Goal: Find specific page/section: Find specific page/section

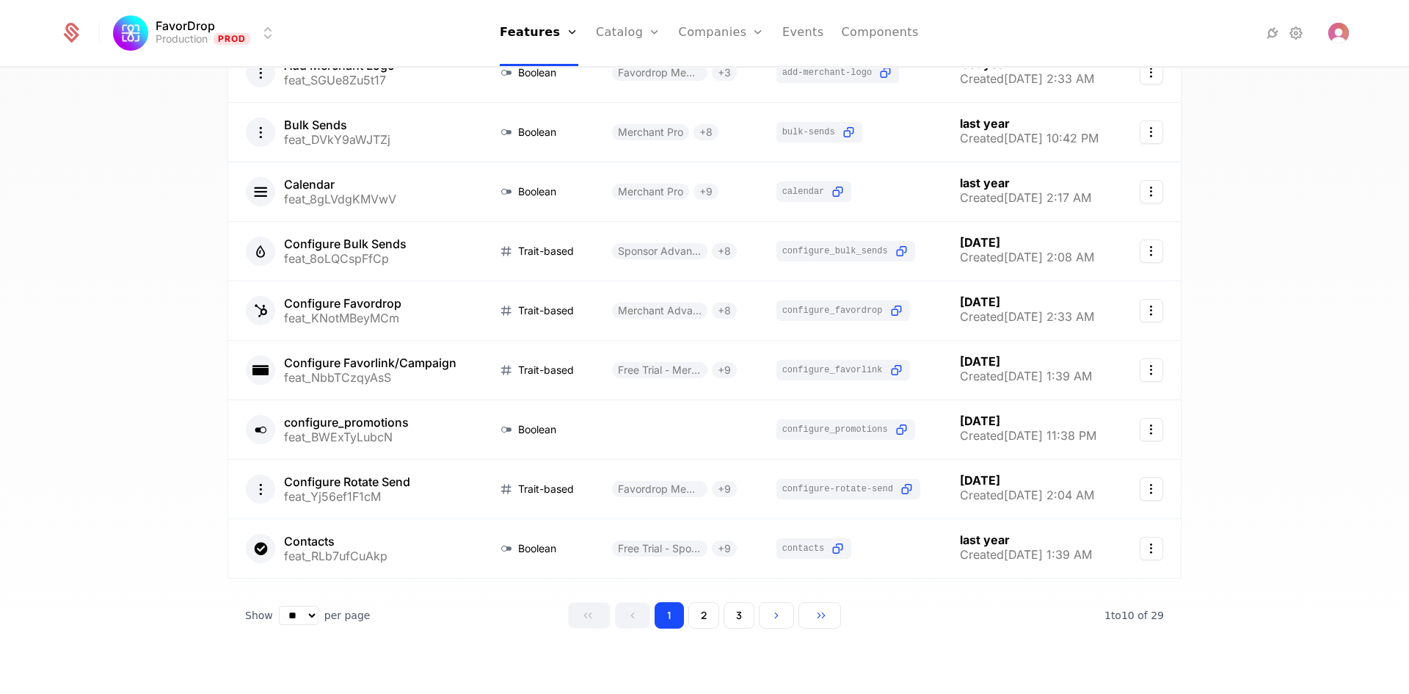
click at [146, 396] on div "29 Features 29 Flags Create Feature Type Plans Flag Last Modified Account Setti…" at bounding box center [704, 385] width 1409 height 634
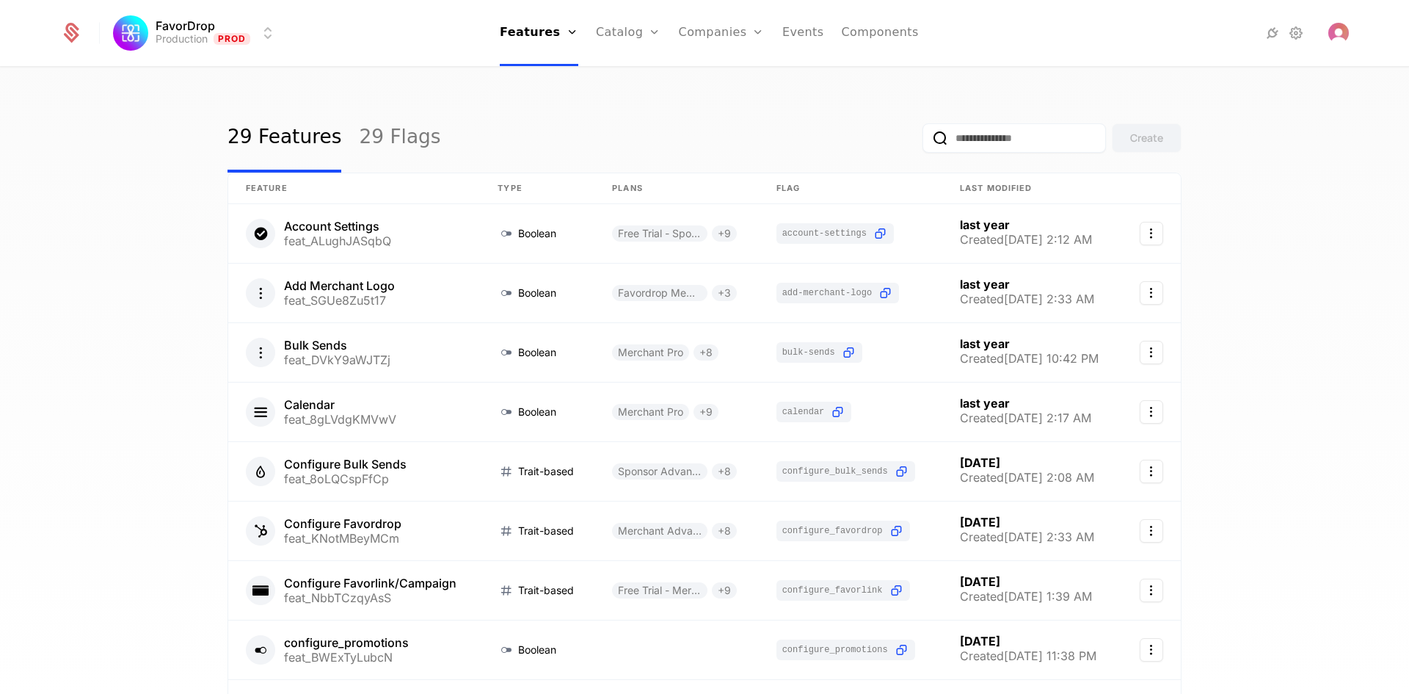
click at [950, 128] on input "email" at bounding box center [1014, 137] width 183 height 29
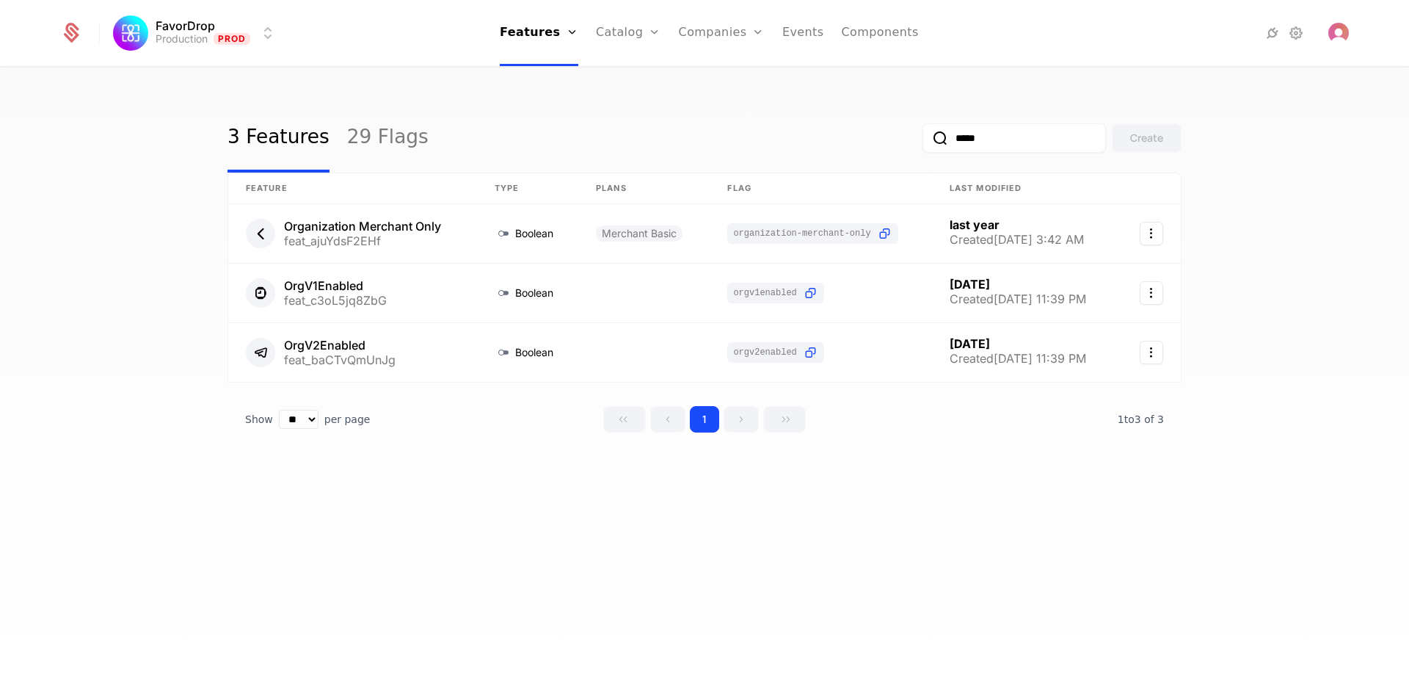
type input "*****"
click at [923, 141] on button "submit" at bounding box center [923, 141] width 0 height 0
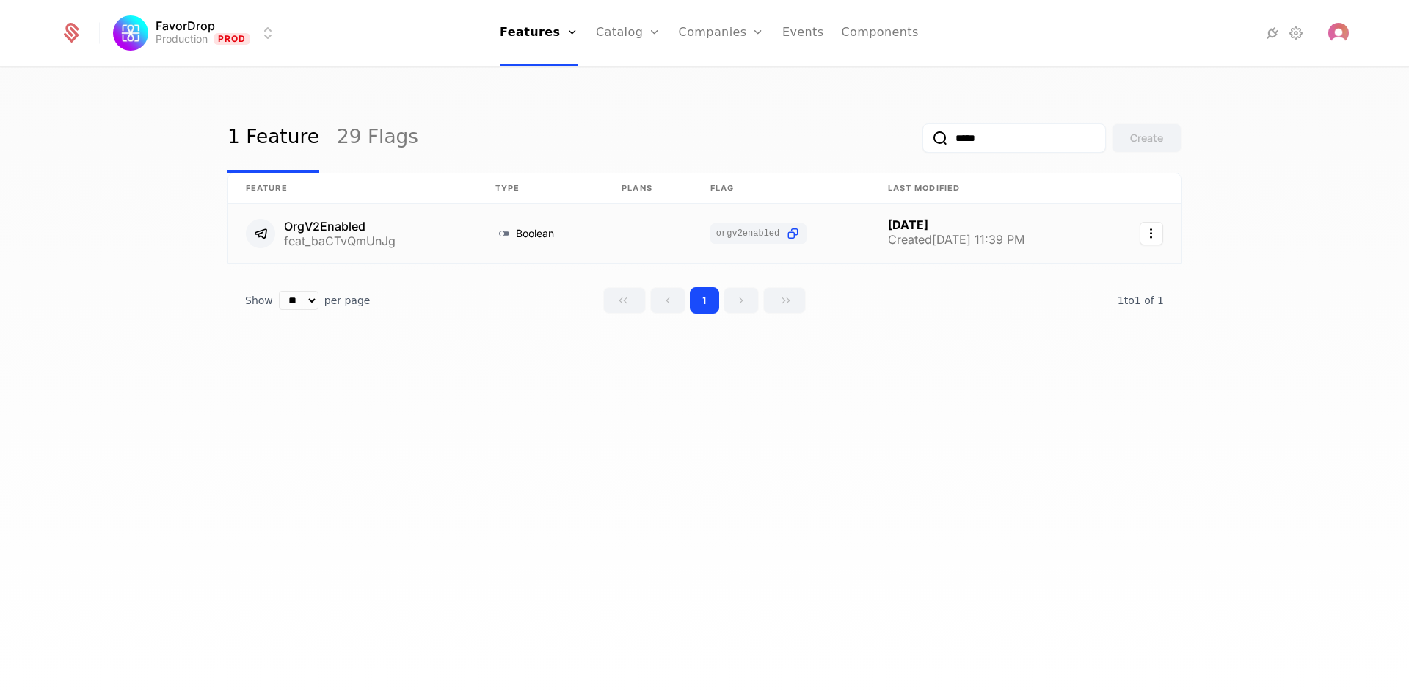
click at [357, 227] on link at bounding box center [353, 233] width 250 height 59
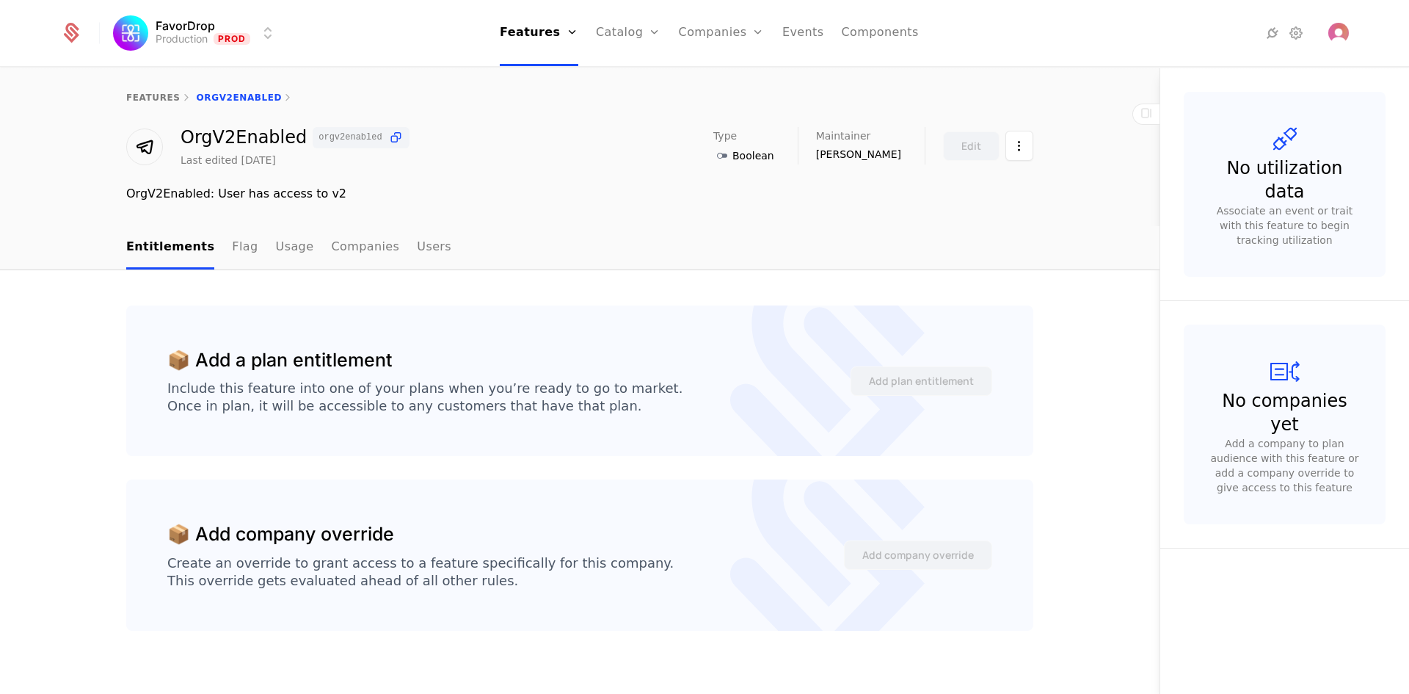
click at [232, 252] on link "Flag" at bounding box center [245, 247] width 26 height 43
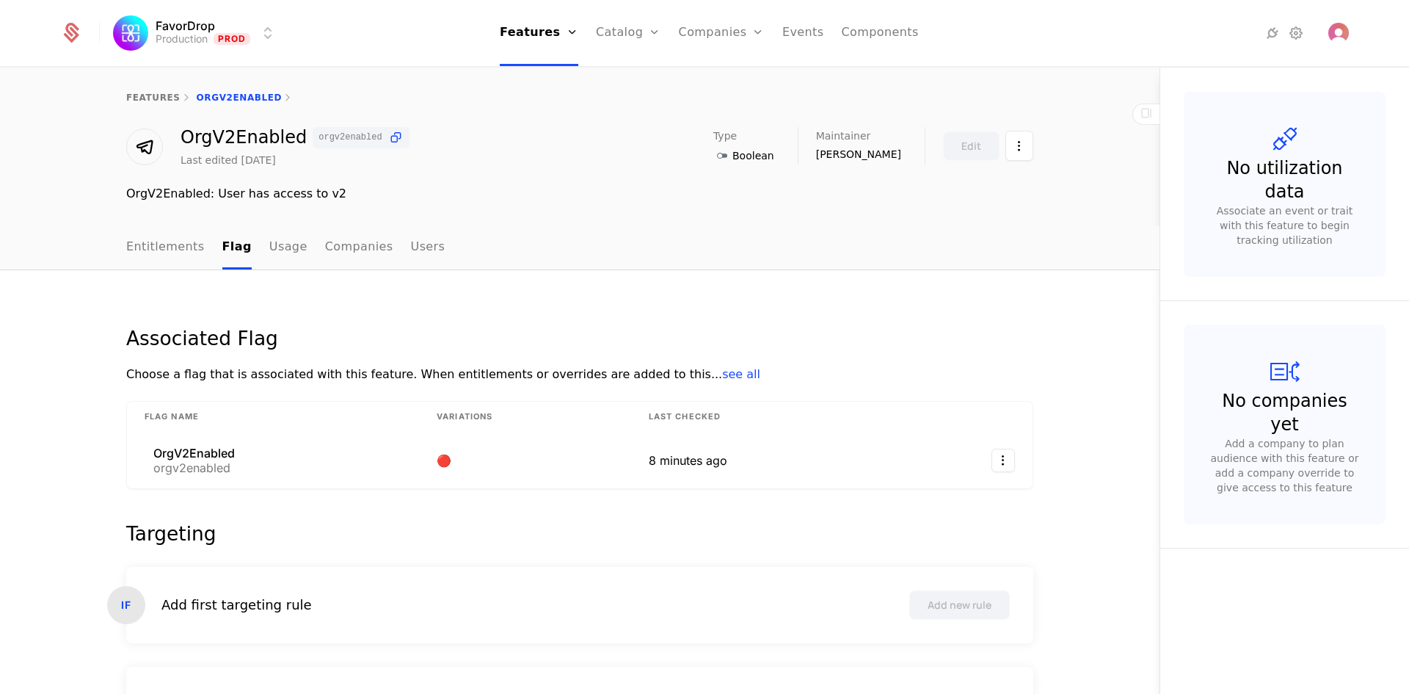
click at [269, 253] on link "Usage" at bounding box center [288, 247] width 38 height 43
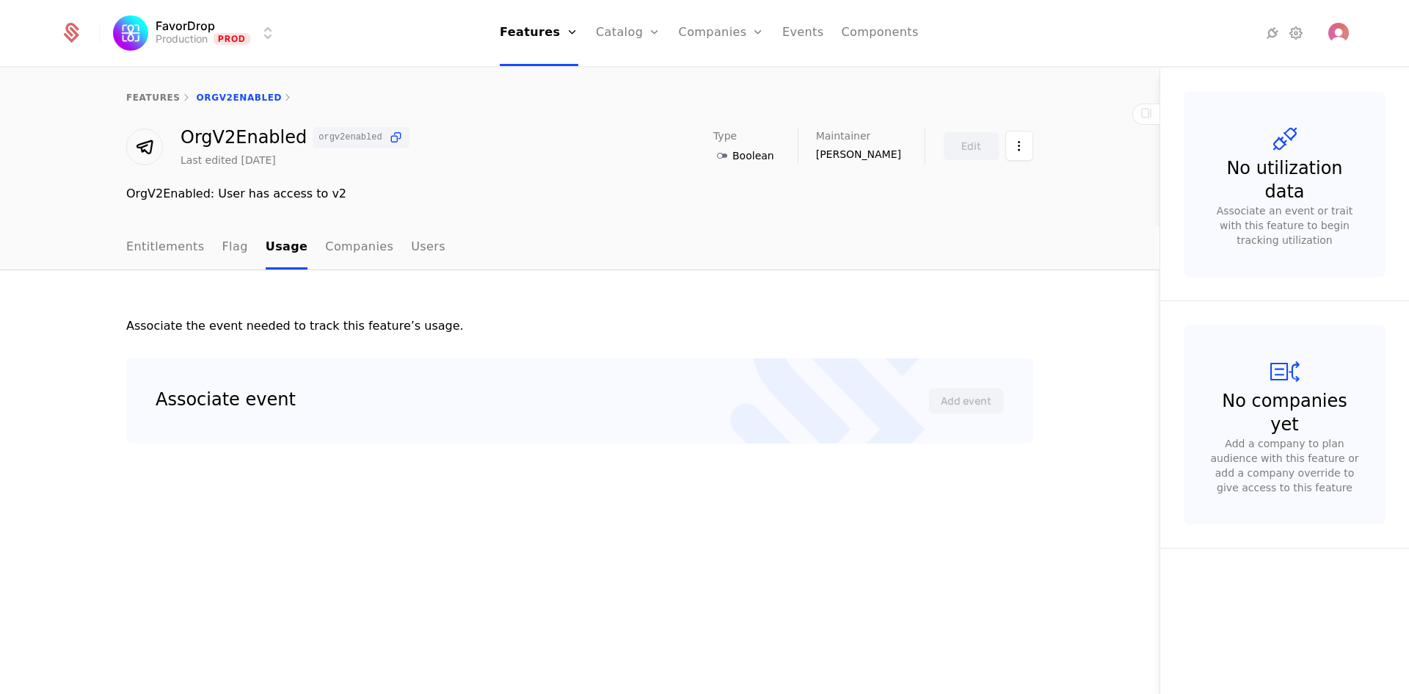
click at [346, 253] on link "Companies" at bounding box center [359, 247] width 68 height 43
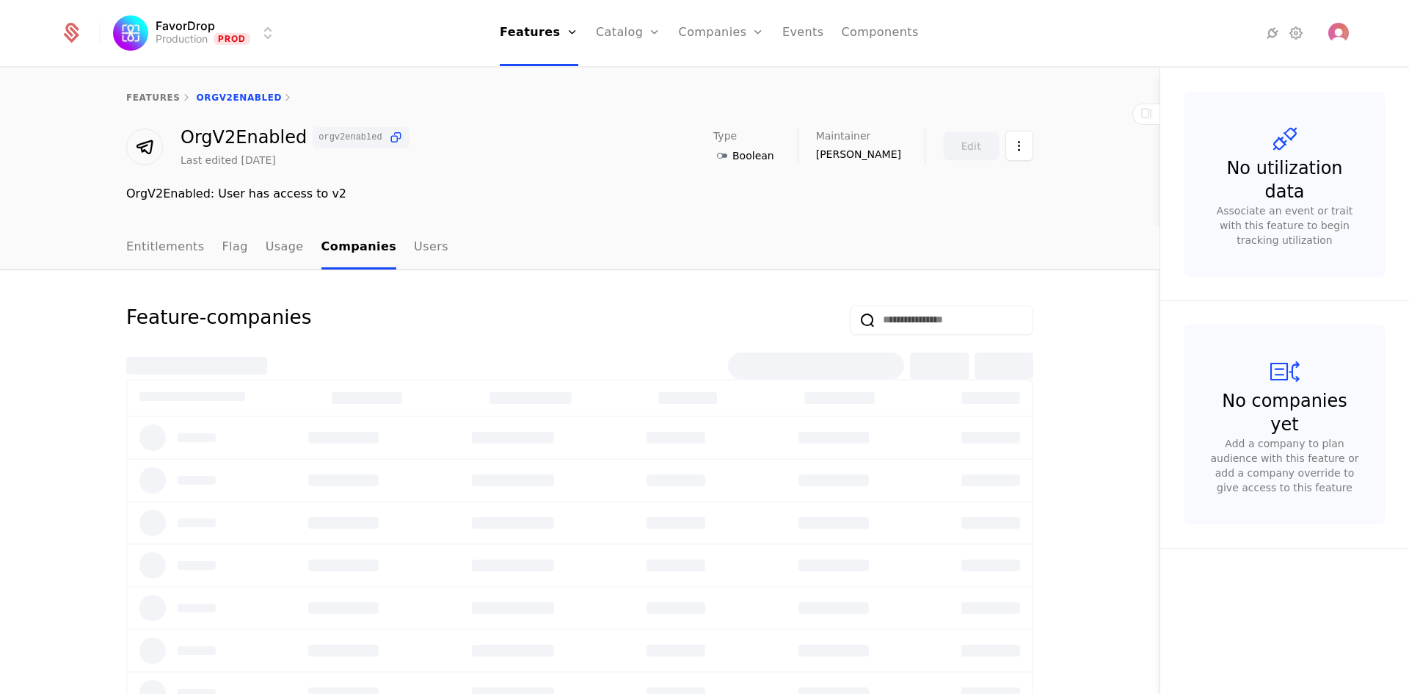
click at [414, 249] on link "Users" at bounding box center [431, 247] width 34 height 43
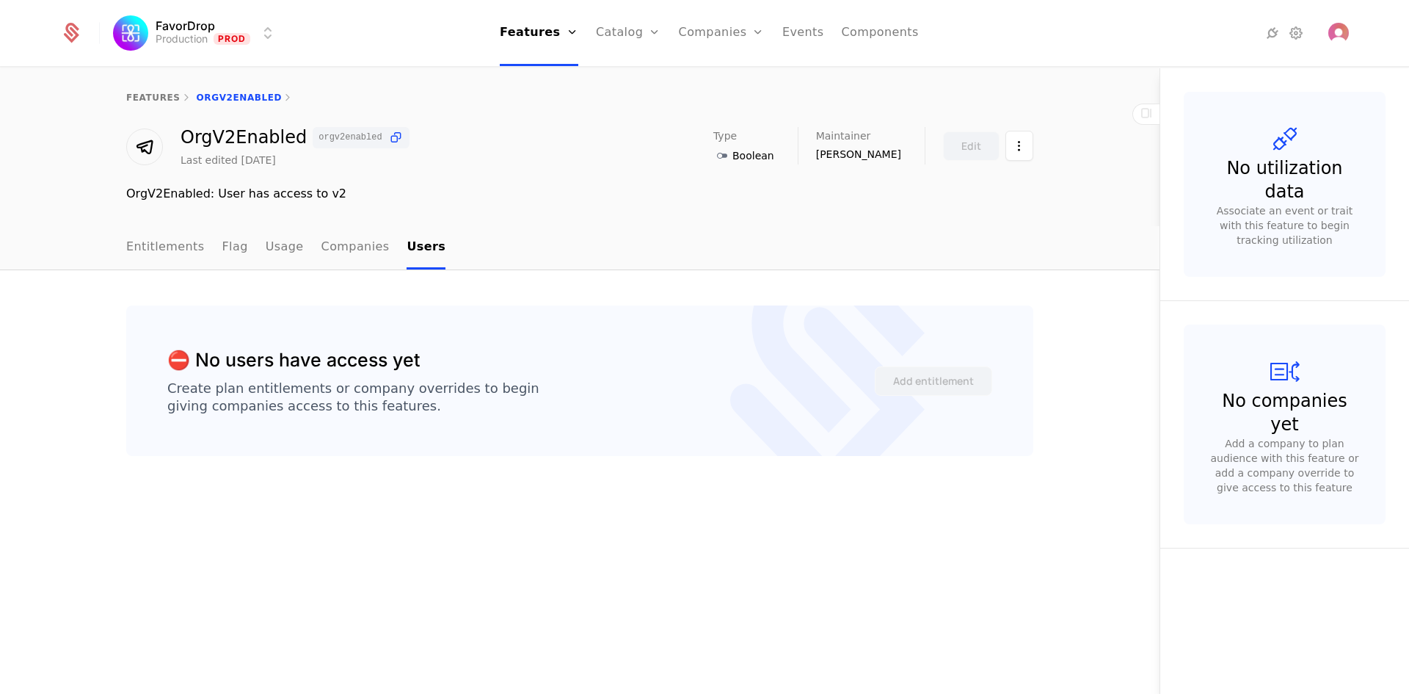
click at [222, 249] on link "Flag" at bounding box center [235, 247] width 26 height 43
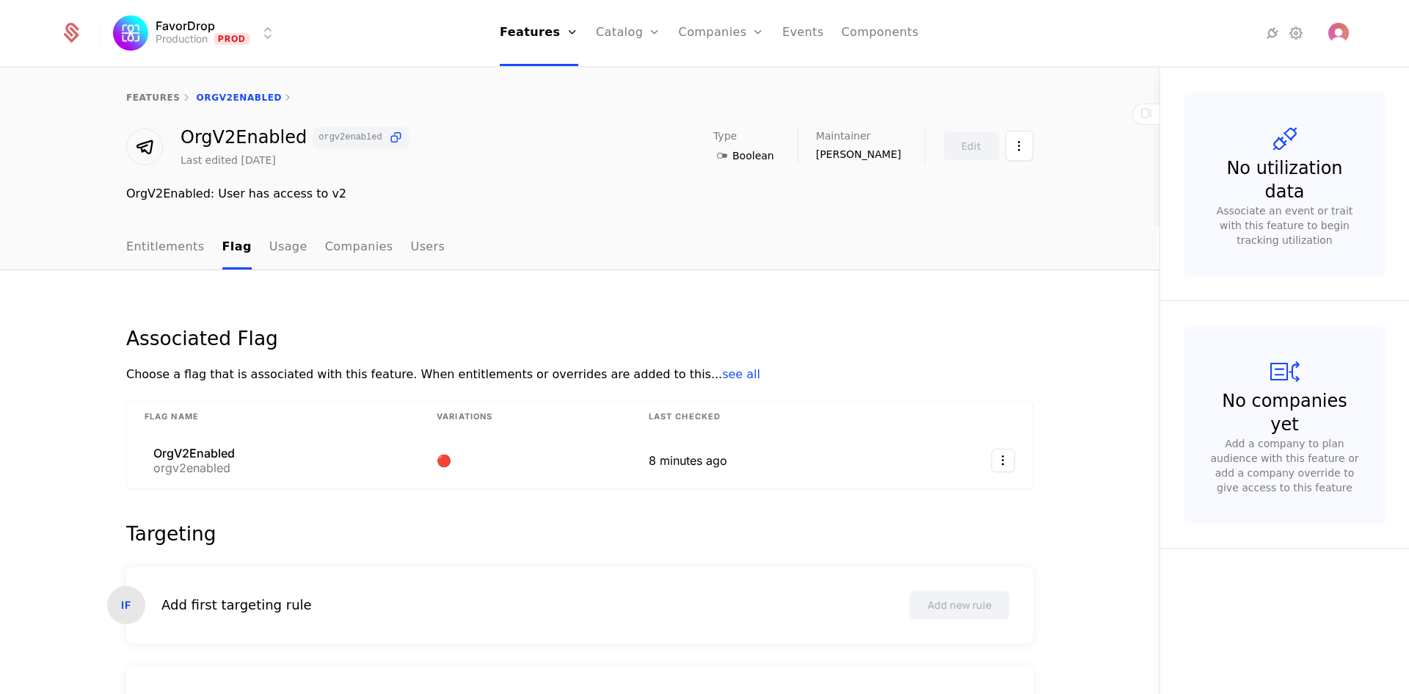
click at [271, 249] on link "Usage" at bounding box center [288, 247] width 38 height 43
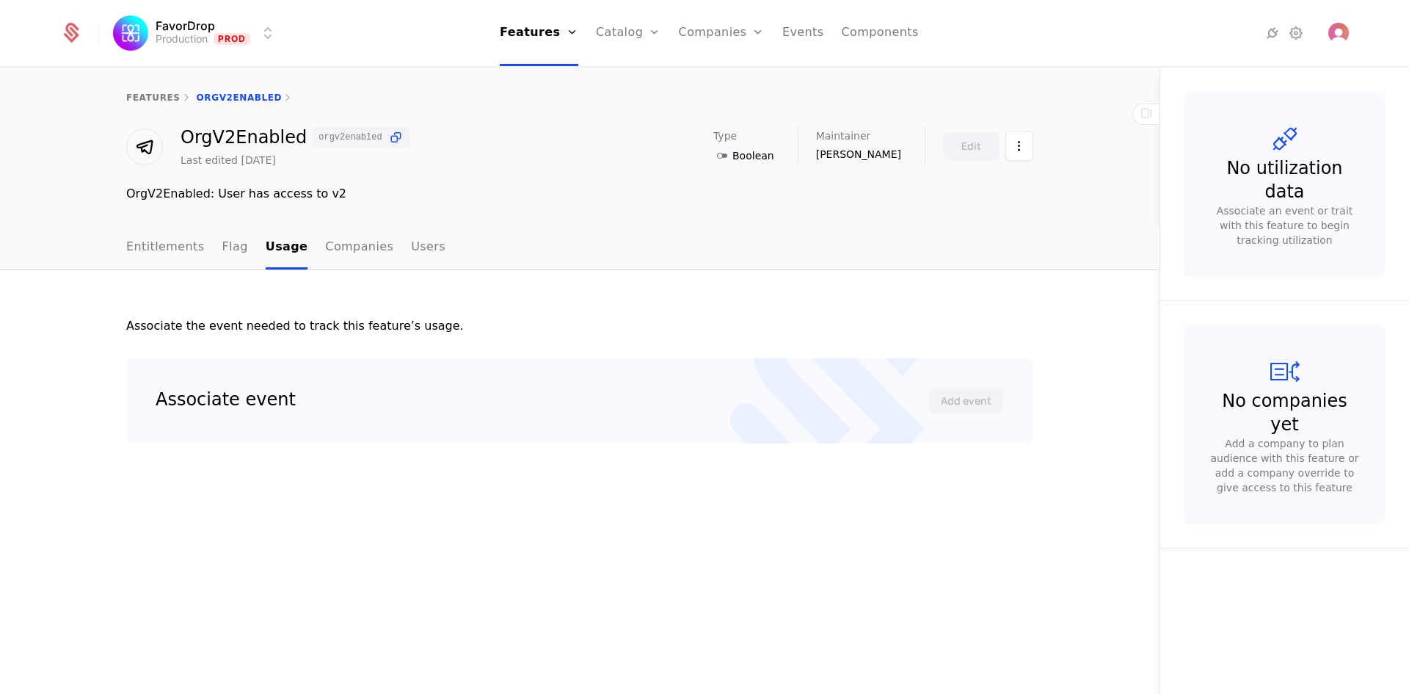
click at [343, 255] on link "Companies" at bounding box center [359, 247] width 68 height 43
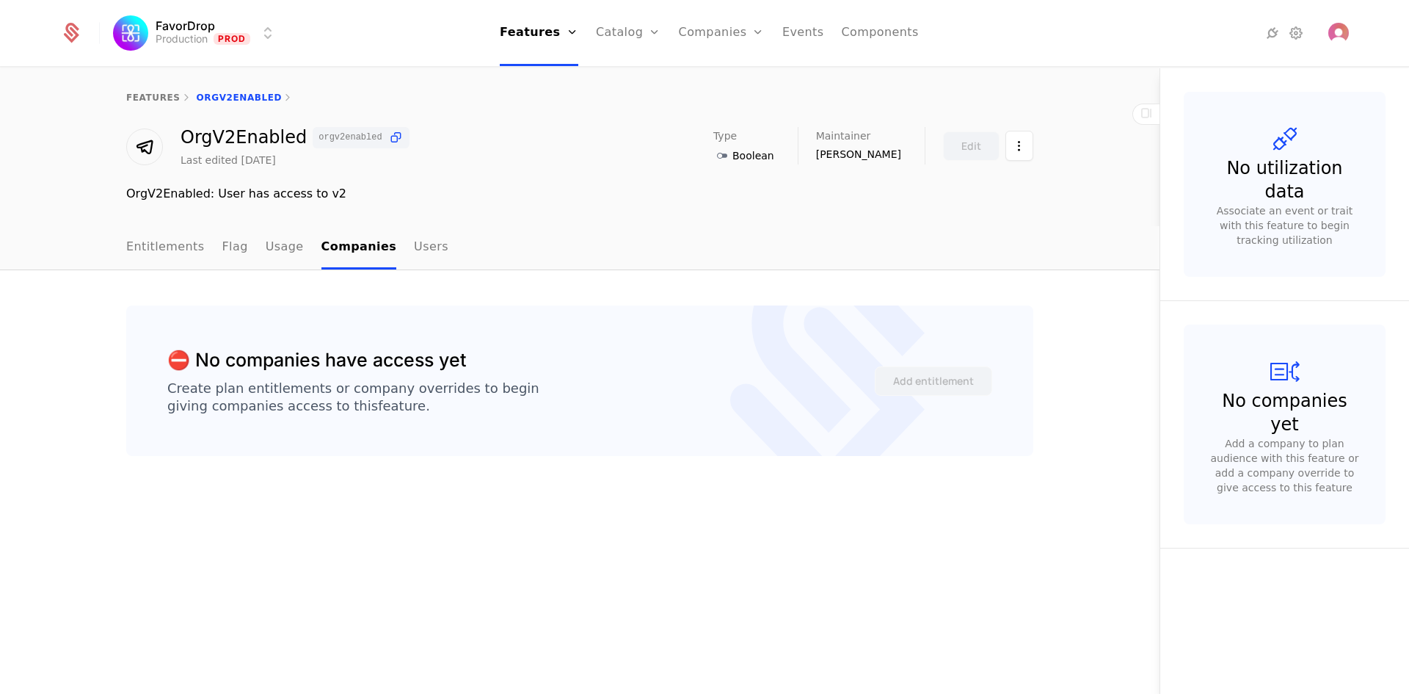
click at [160, 250] on link "Entitlements" at bounding box center [165, 247] width 79 height 43
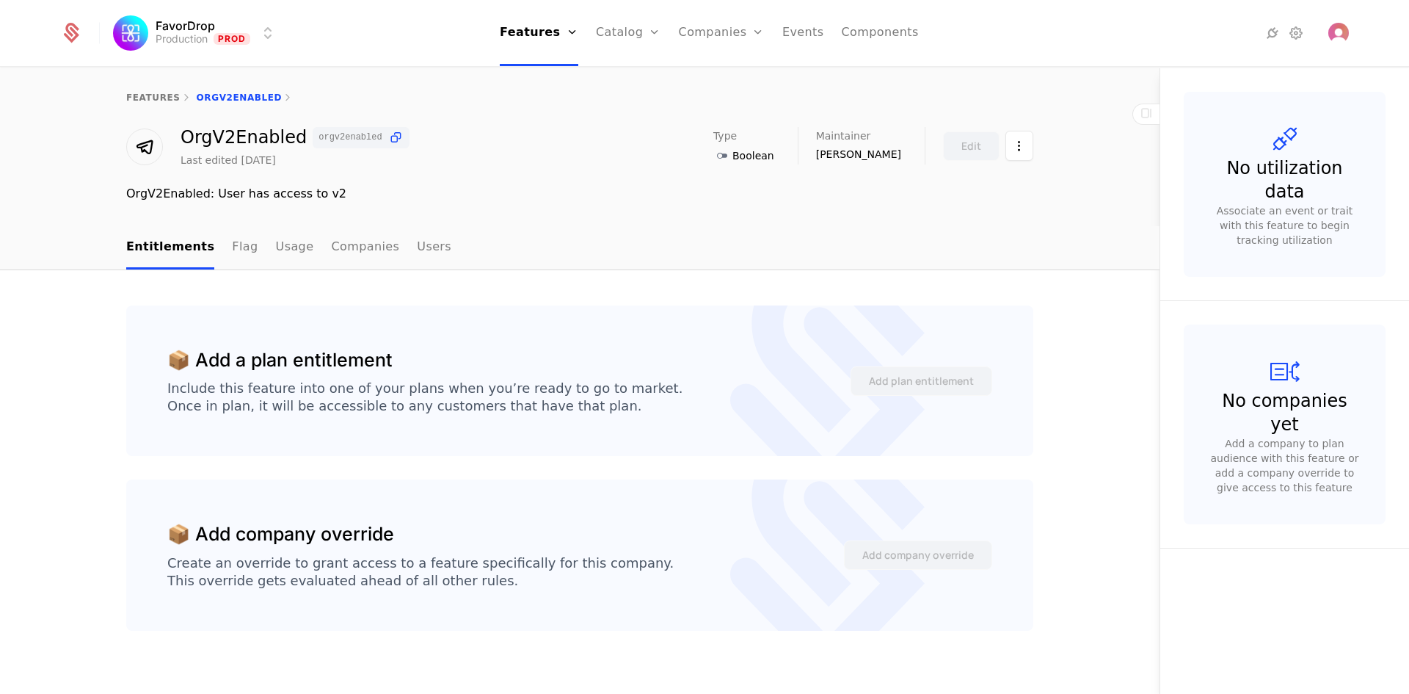
click at [417, 250] on link "Users" at bounding box center [434, 247] width 34 height 43
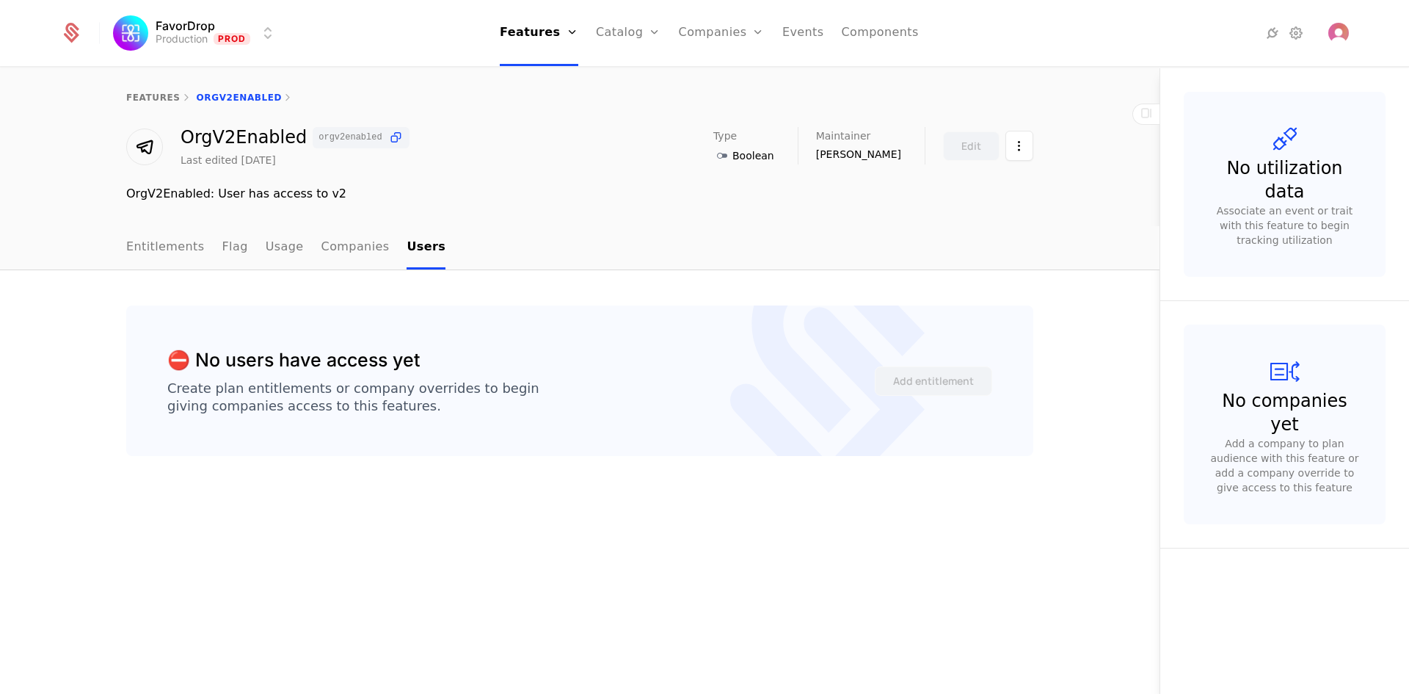
click at [773, 30] on ul "Features Features Flags Catalog Plans Add Ons Credits Configuration Companies C…" at bounding box center [709, 33] width 419 height 66
click at [801, 39] on link "Events" at bounding box center [803, 33] width 42 height 66
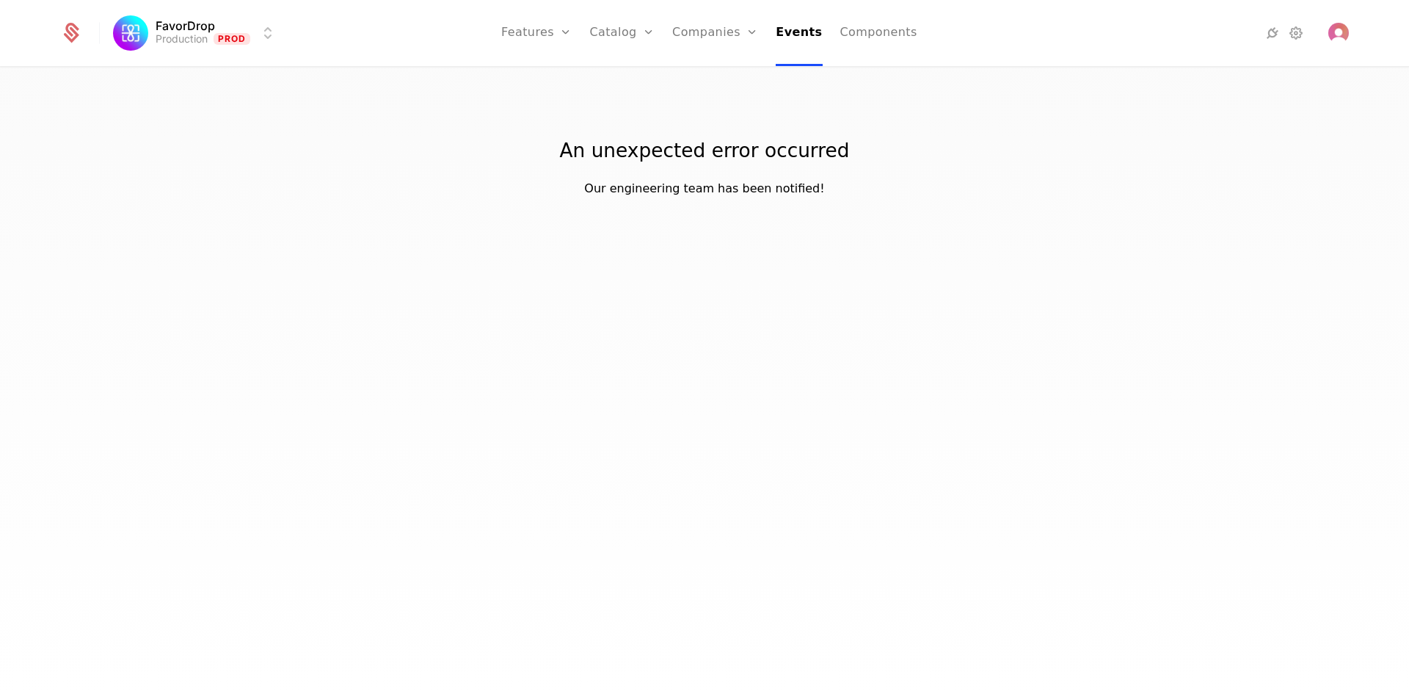
click at [635, 43] on link "Catalog" at bounding box center [621, 33] width 65 height 66
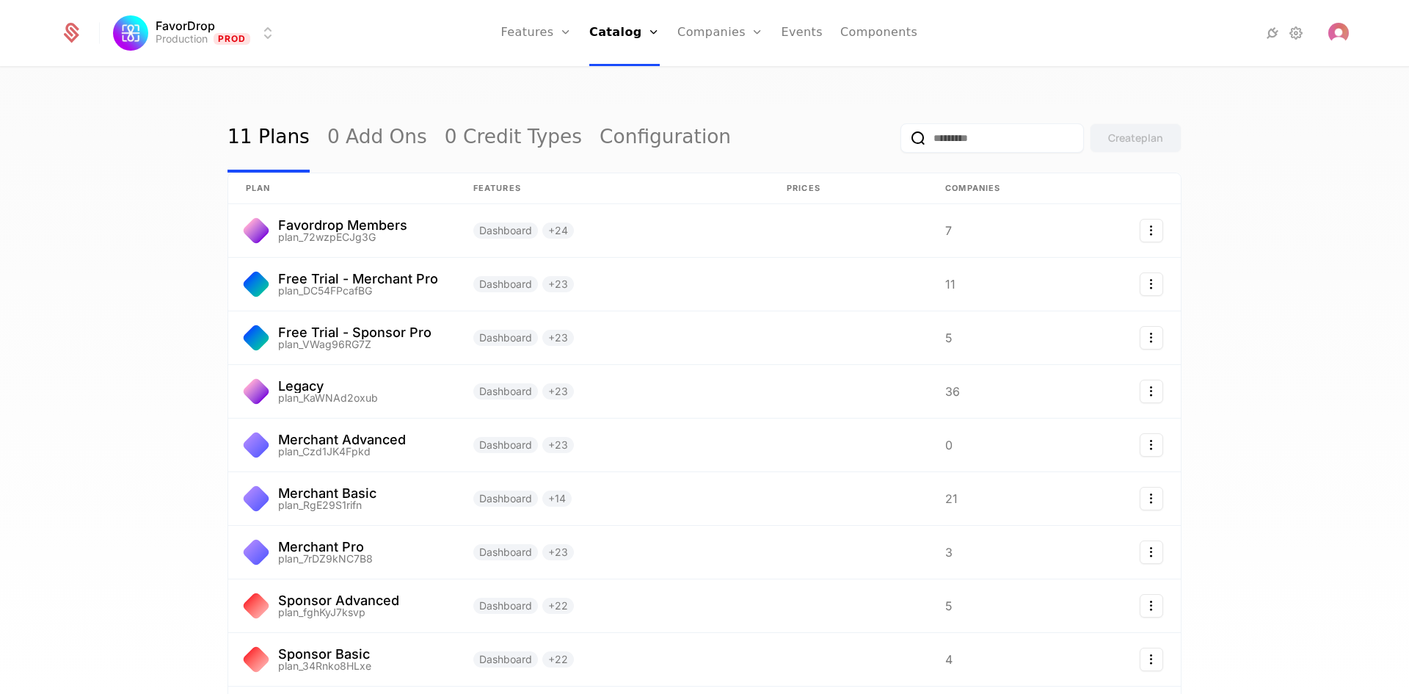
click at [553, 100] on link "Flags" at bounding box center [553, 96] width 68 height 12
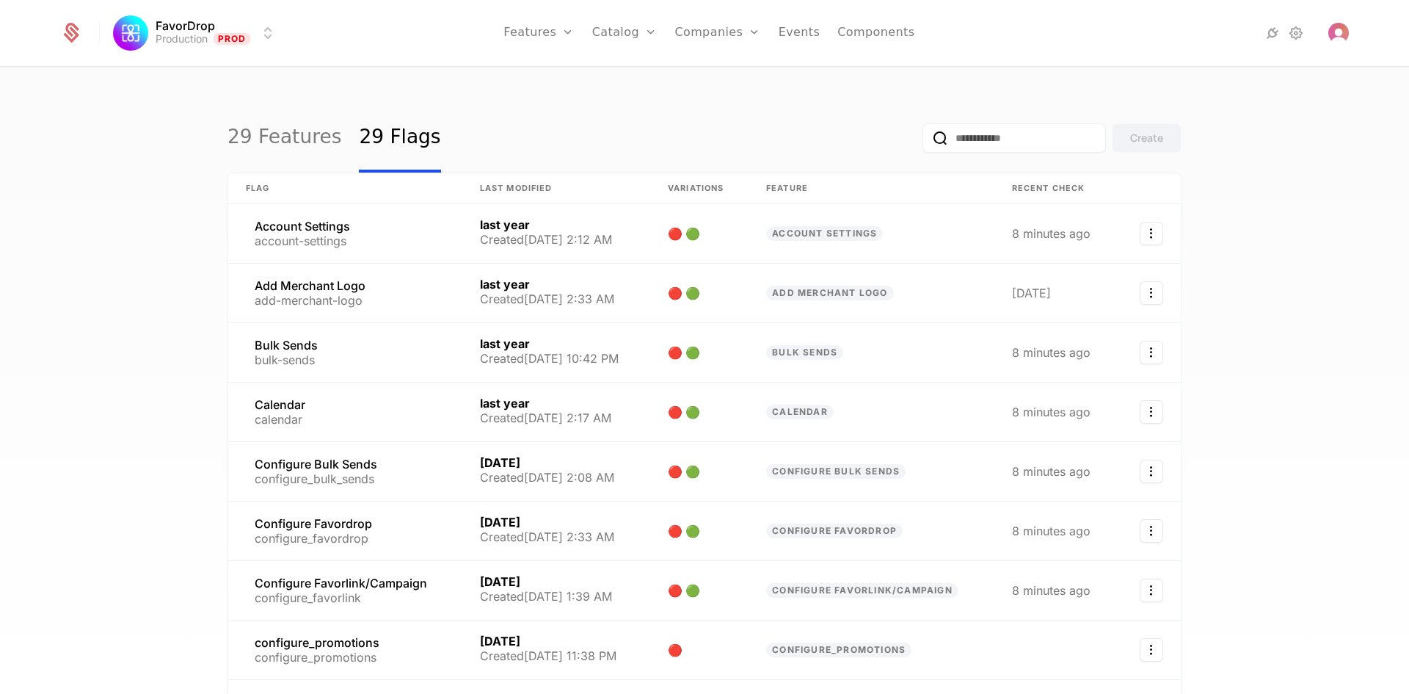
click at [154, 266] on div "29 Features 29 Flags Create Flag Last Modified Variations Feature Recent check …" at bounding box center [704, 385] width 1409 height 634
click at [968, 137] on input "email" at bounding box center [1014, 137] width 183 height 29
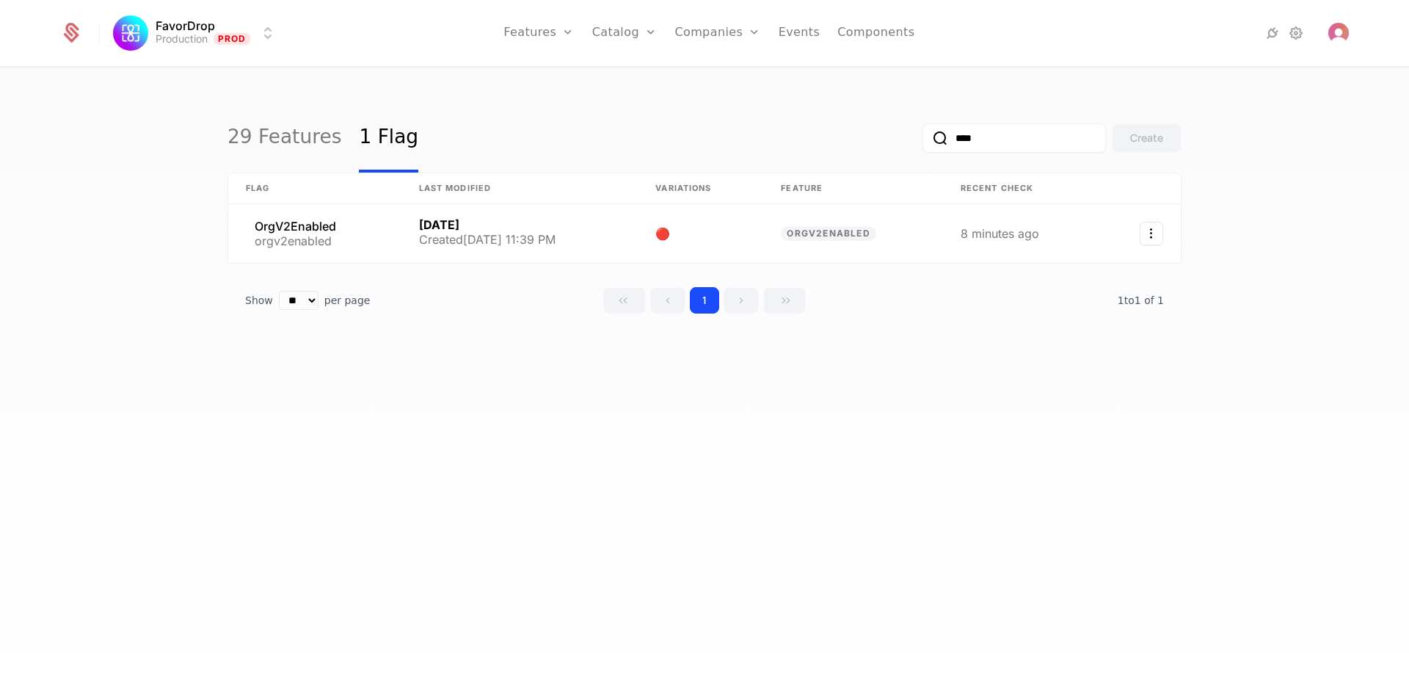
type input "****"
click at [923, 141] on button "submit" at bounding box center [923, 141] width 0 height 0
click at [304, 230] on link at bounding box center [314, 233] width 173 height 59
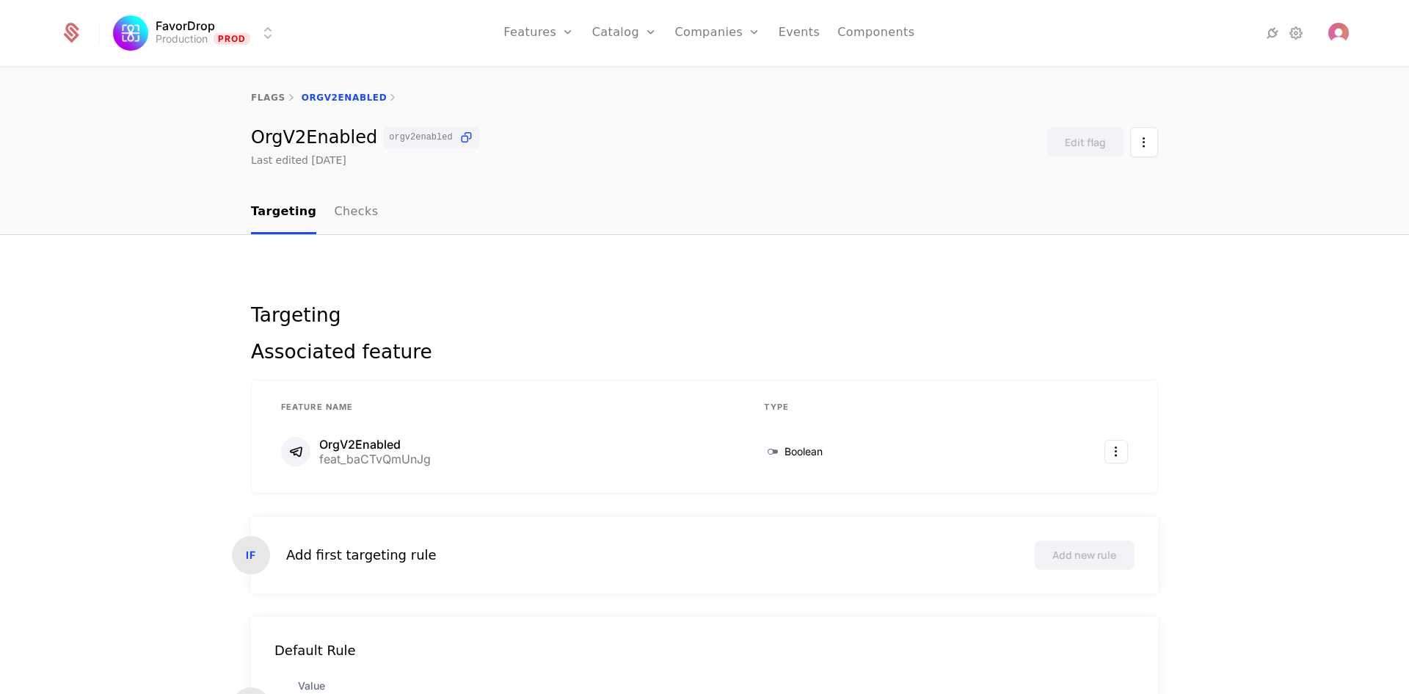
click at [360, 218] on nav "Targeting Checks" at bounding box center [704, 212] width 907 height 43
click at [349, 211] on link "Checks" at bounding box center [356, 212] width 44 height 43
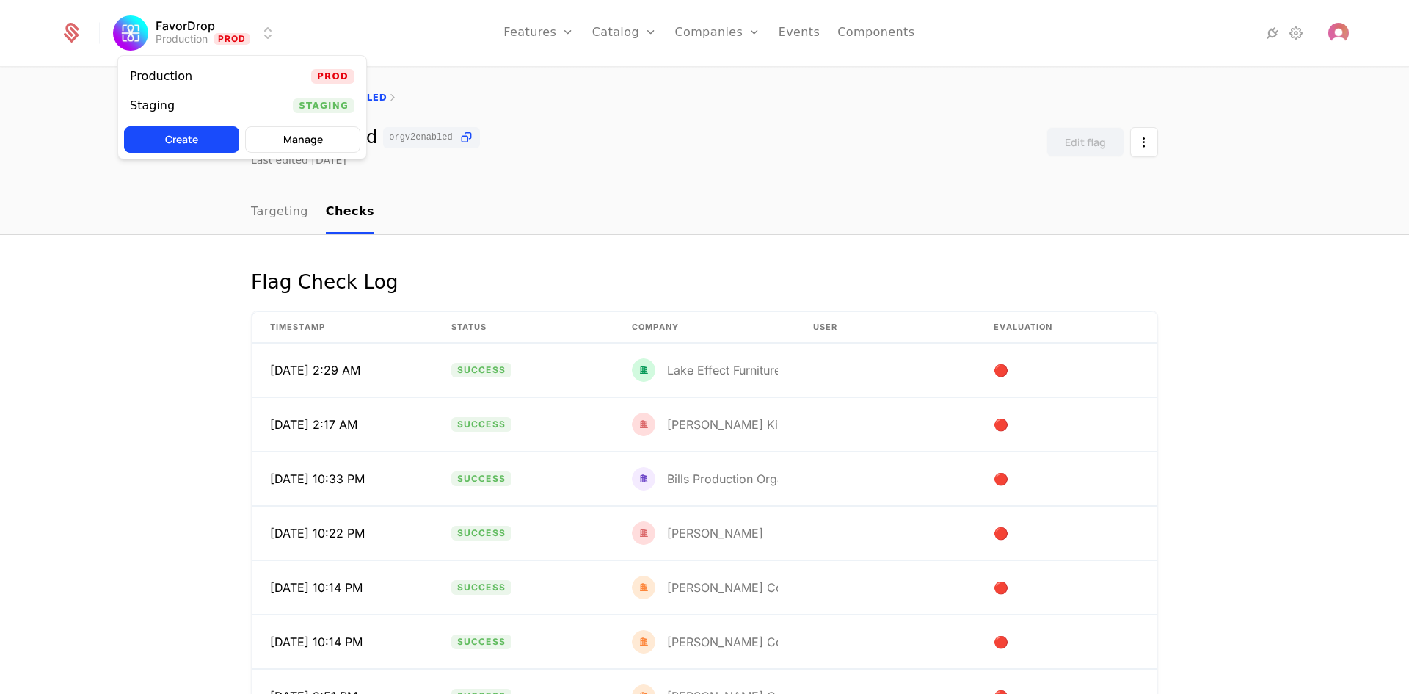
click at [269, 32] on html "FavorDrop Production Prod Features Features Flags Catalog Plans Add Ons Credits…" at bounding box center [704, 347] width 1409 height 694
click at [306, 106] on span "Staging" at bounding box center [324, 105] width 62 height 15
